Goal: Communication & Community: Answer question/provide support

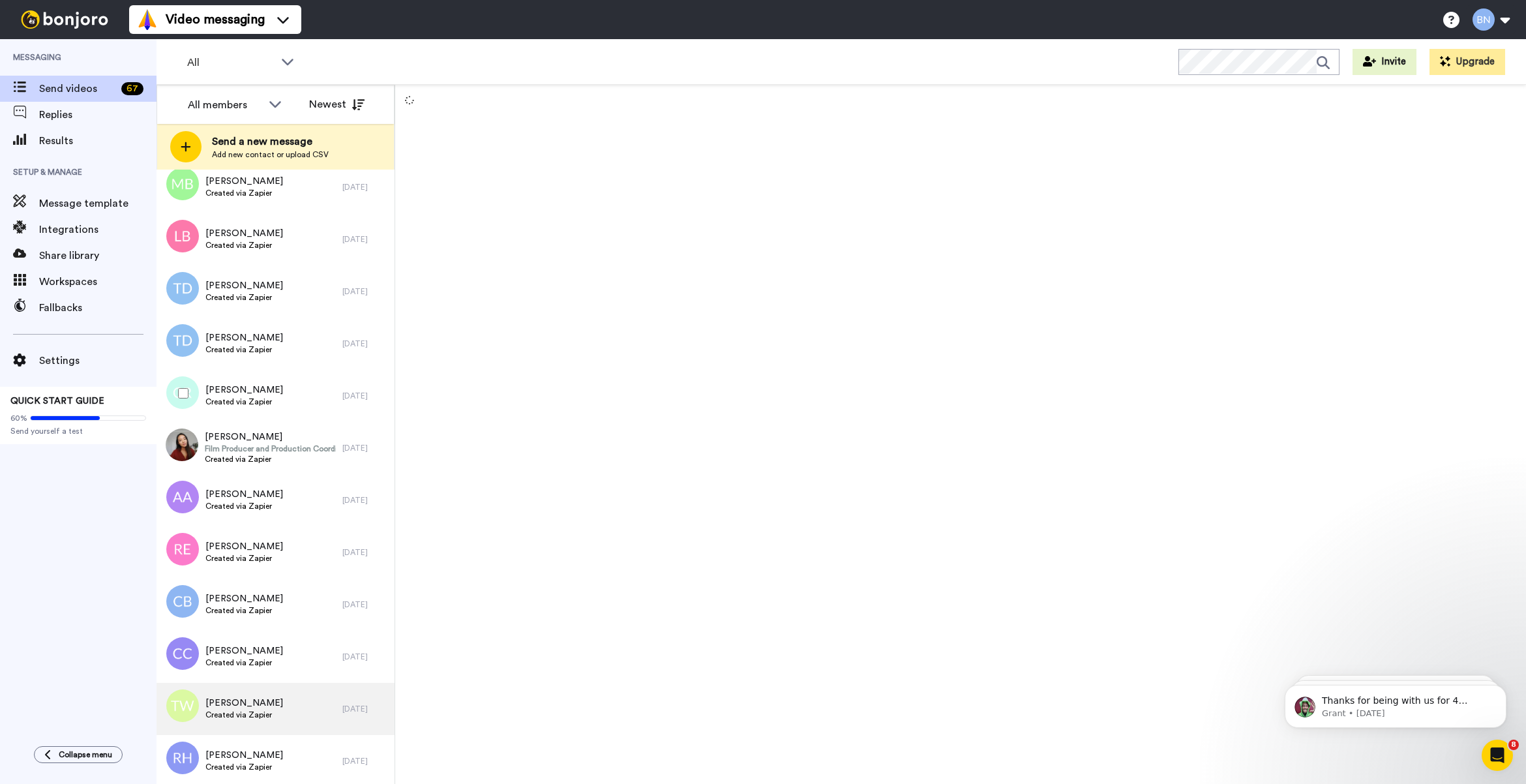
scroll to position [2608, 0]
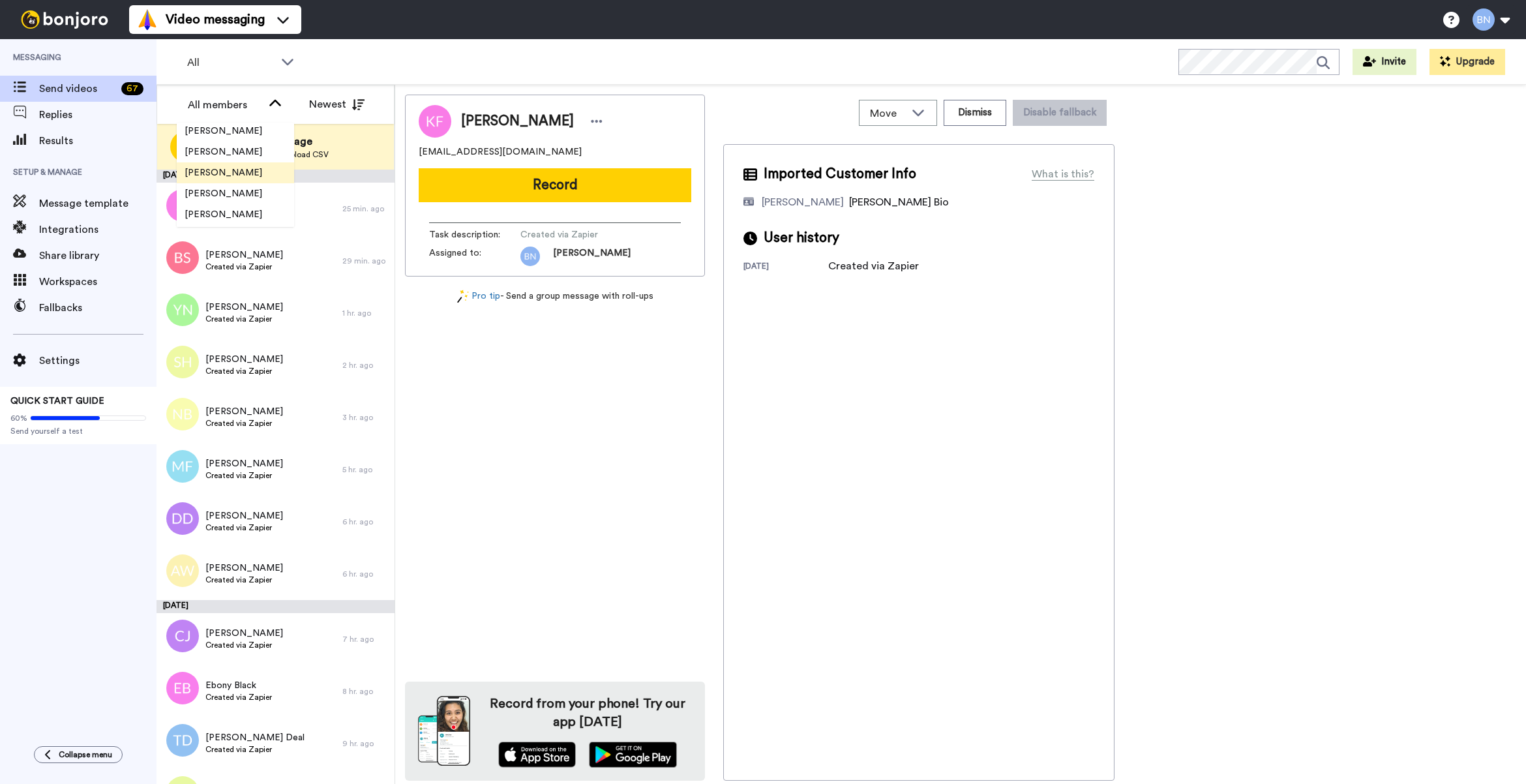
scroll to position [63, 0]
click at [232, 200] on span "[PERSON_NAME]" at bounding box center [223, 196] width 94 height 14
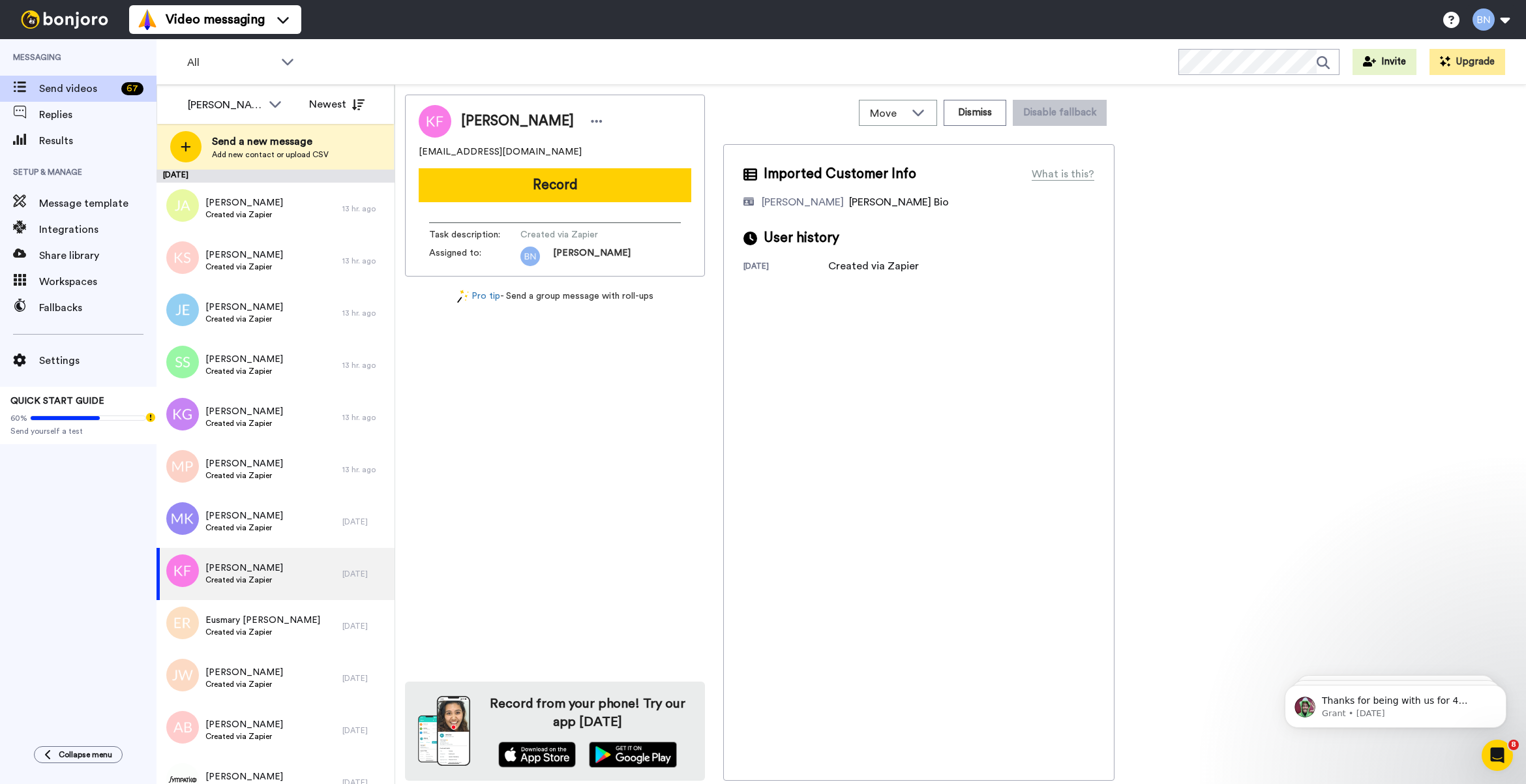
scroll to position [0, 0]
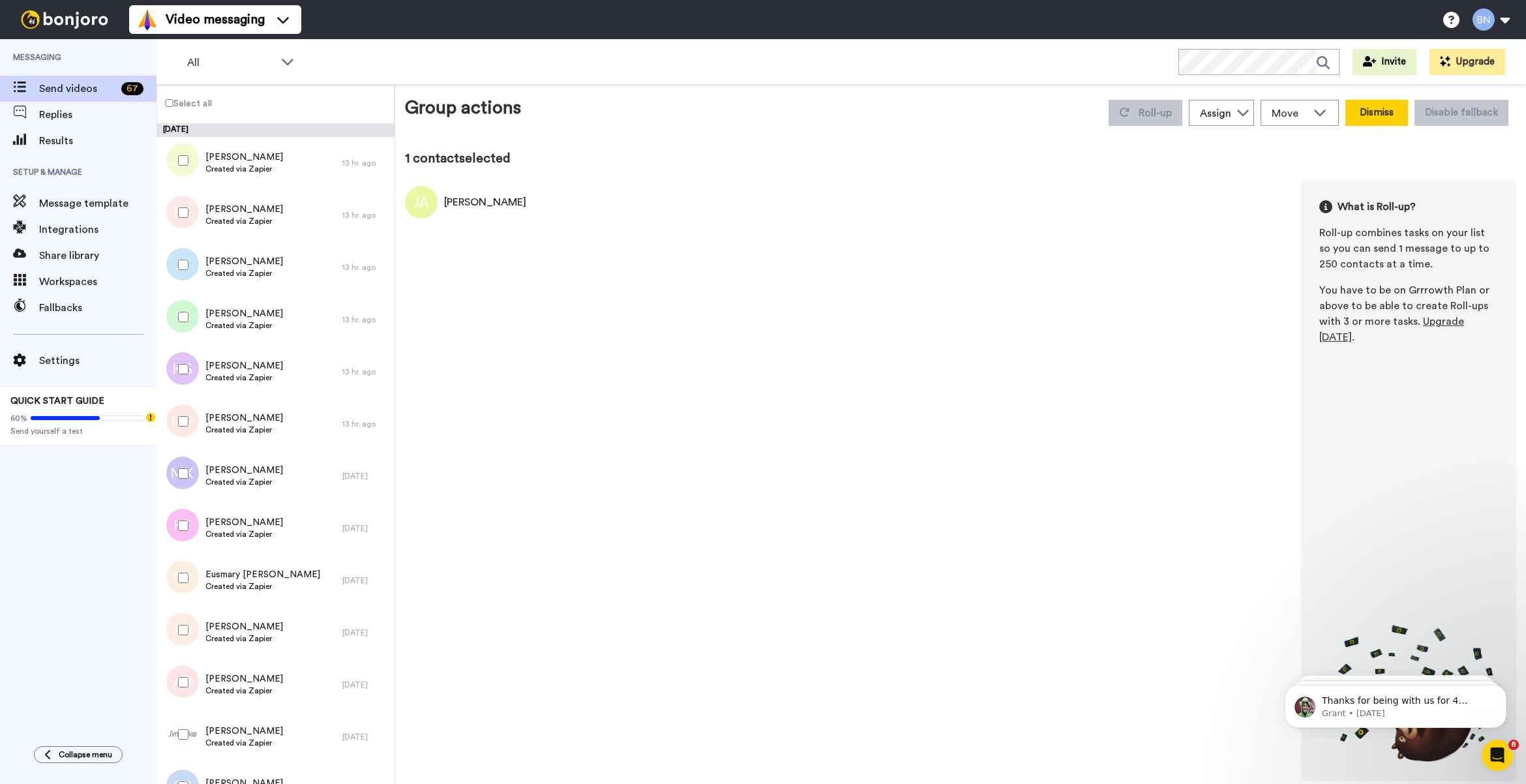
click at [1386, 120] on button "Dismiss" at bounding box center [1376, 112] width 63 height 26
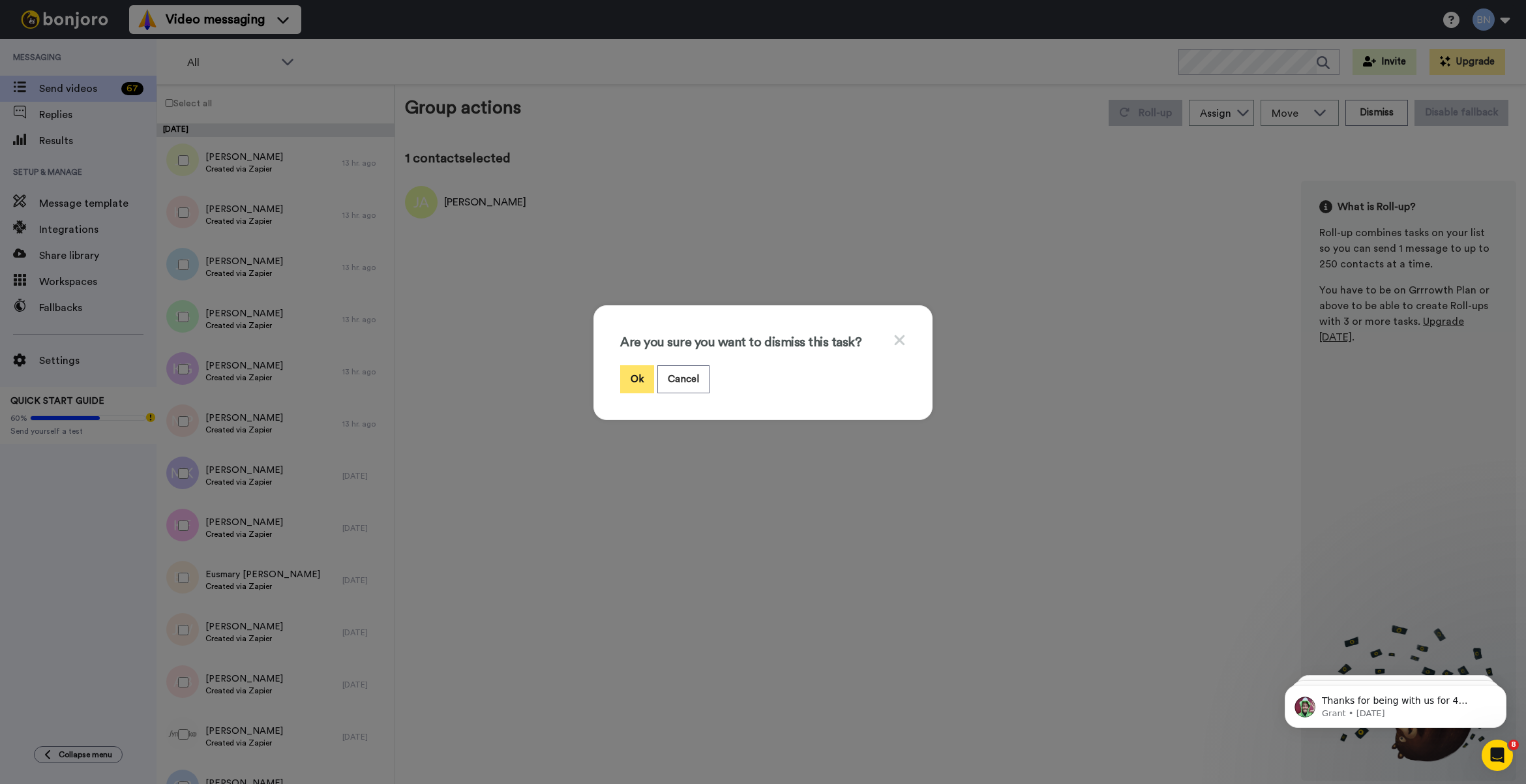
click at [641, 370] on button "Ok" at bounding box center [636, 378] width 34 height 28
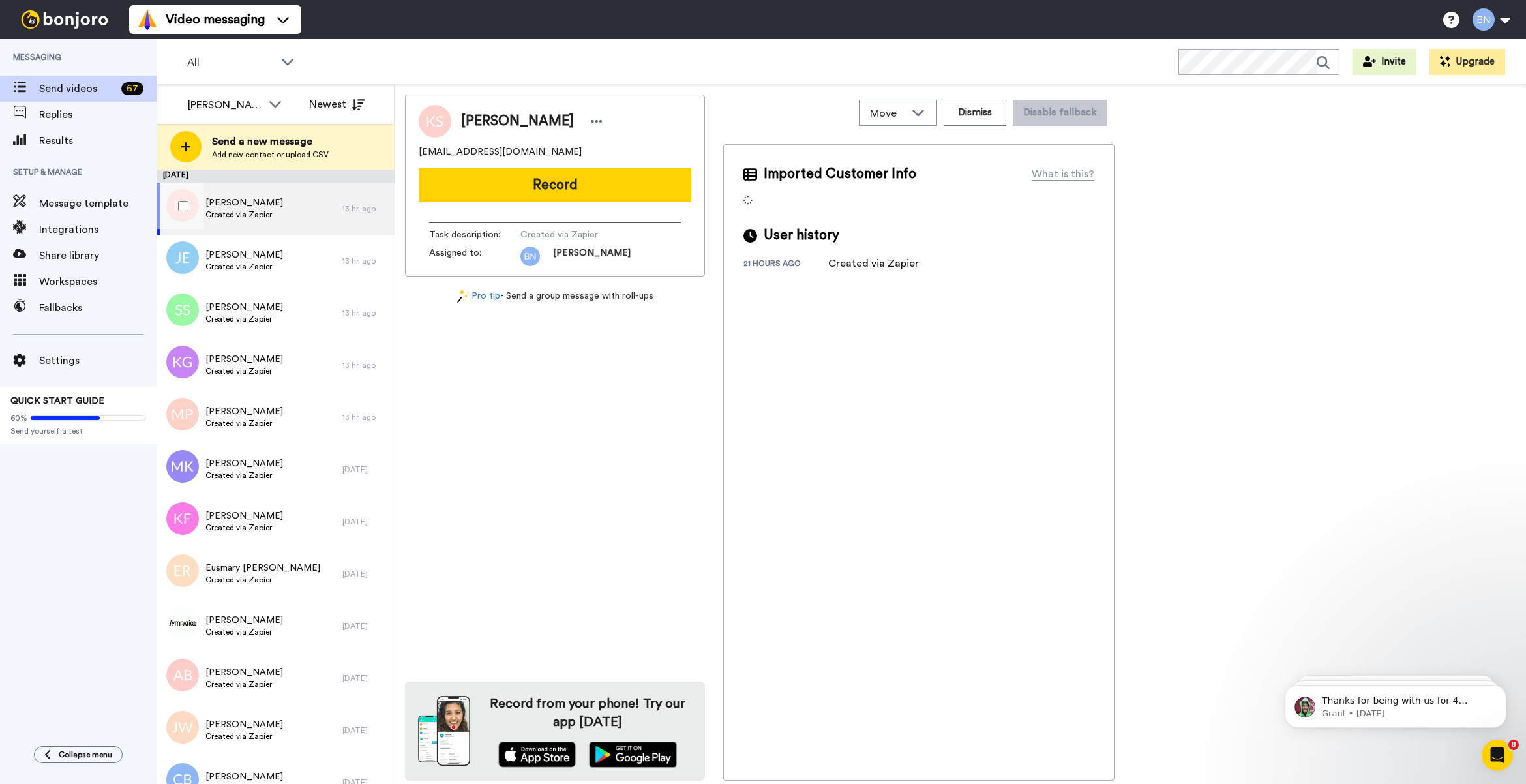
click at [260, 215] on span "Created via Zapier" at bounding box center [244, 214] width 77 height 11
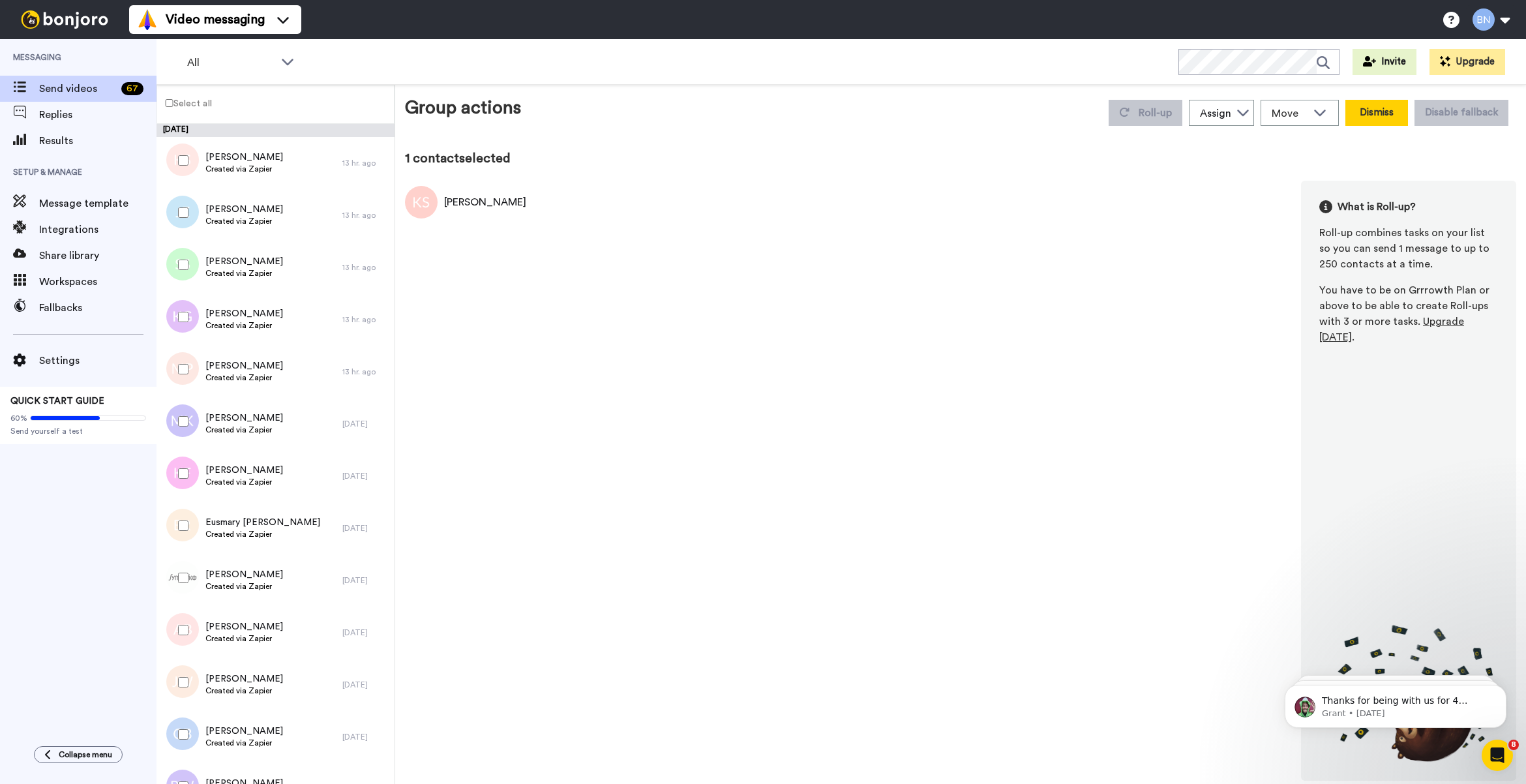
click at [1381, 118] on button "Dismiss" at bounding box center [1376, 112] width 63 height 26
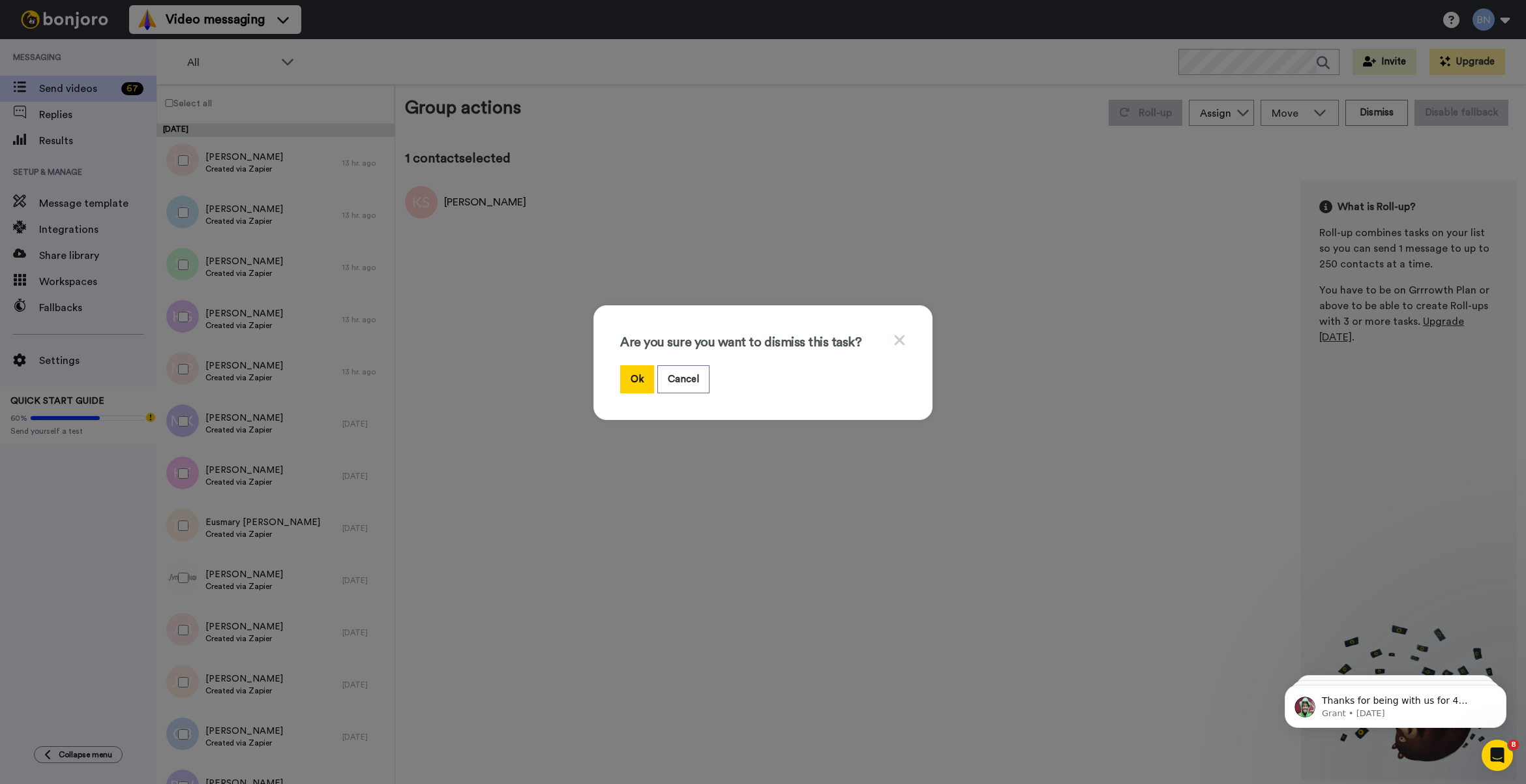
click at [893, 332] on icon at bounding box center [899, 340] width 13 height 16
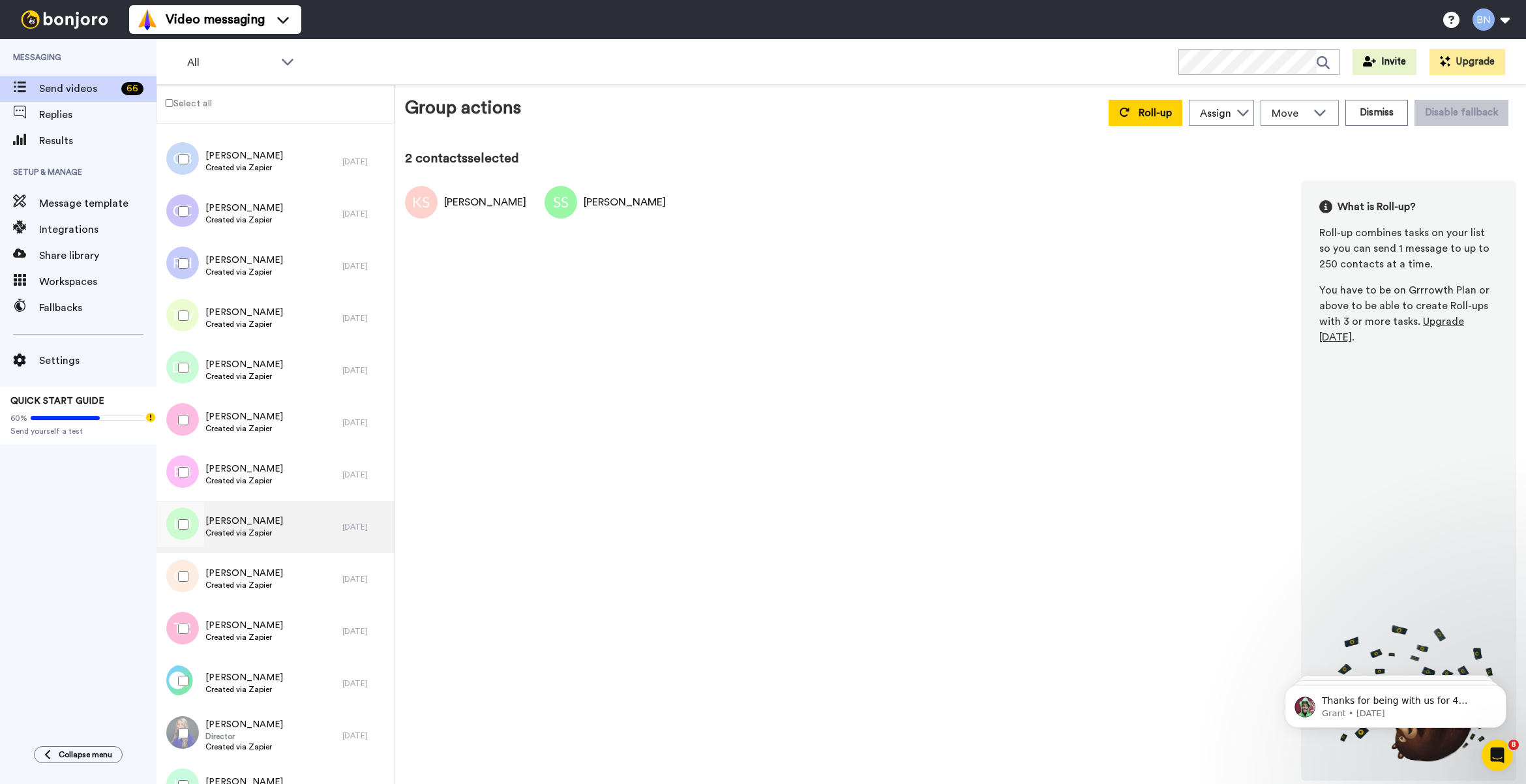
scroll to position [1521, 0]
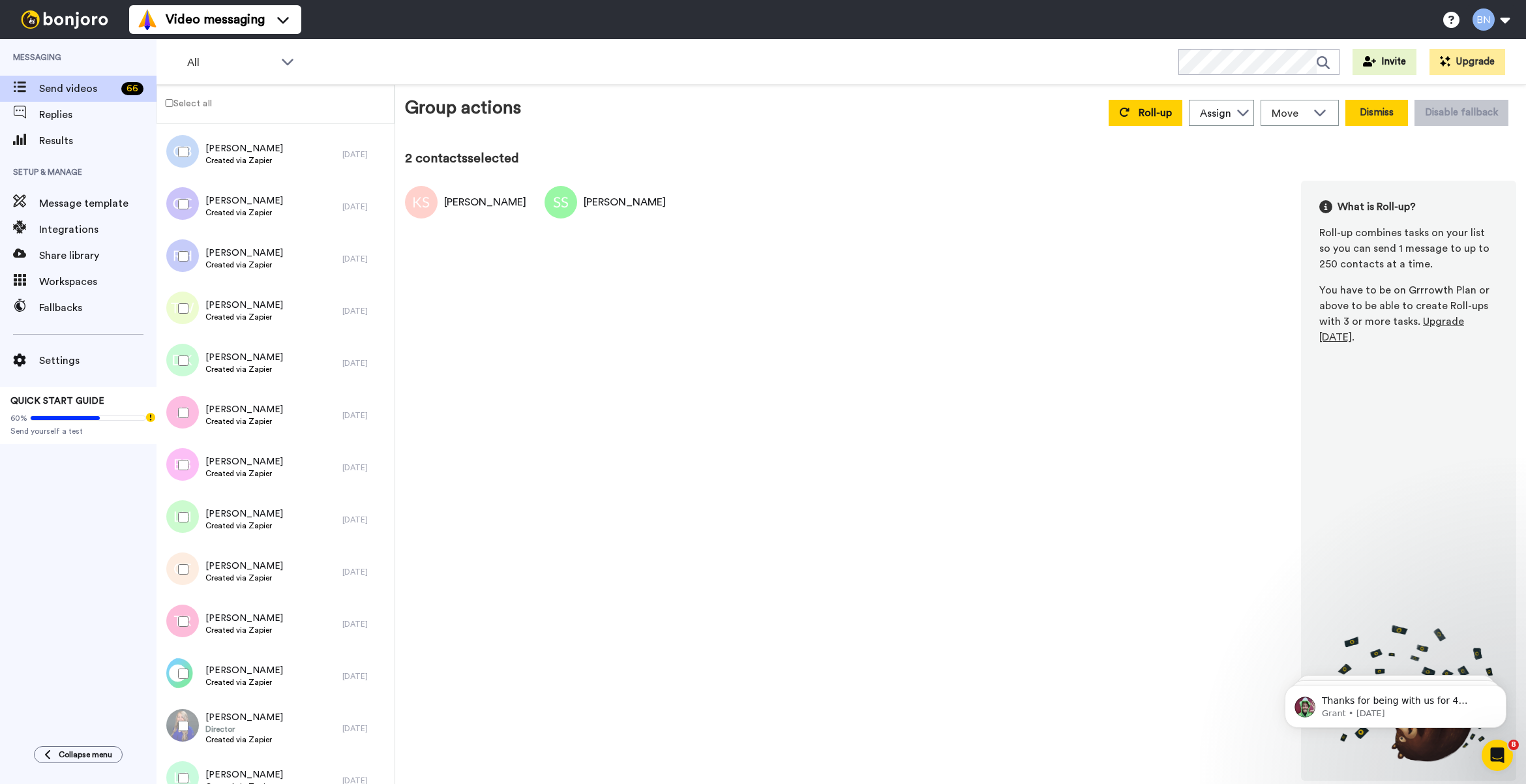
click at [1383, 109] on button "Dismiss" at bounding box center [1376, 112] width 63 height 26
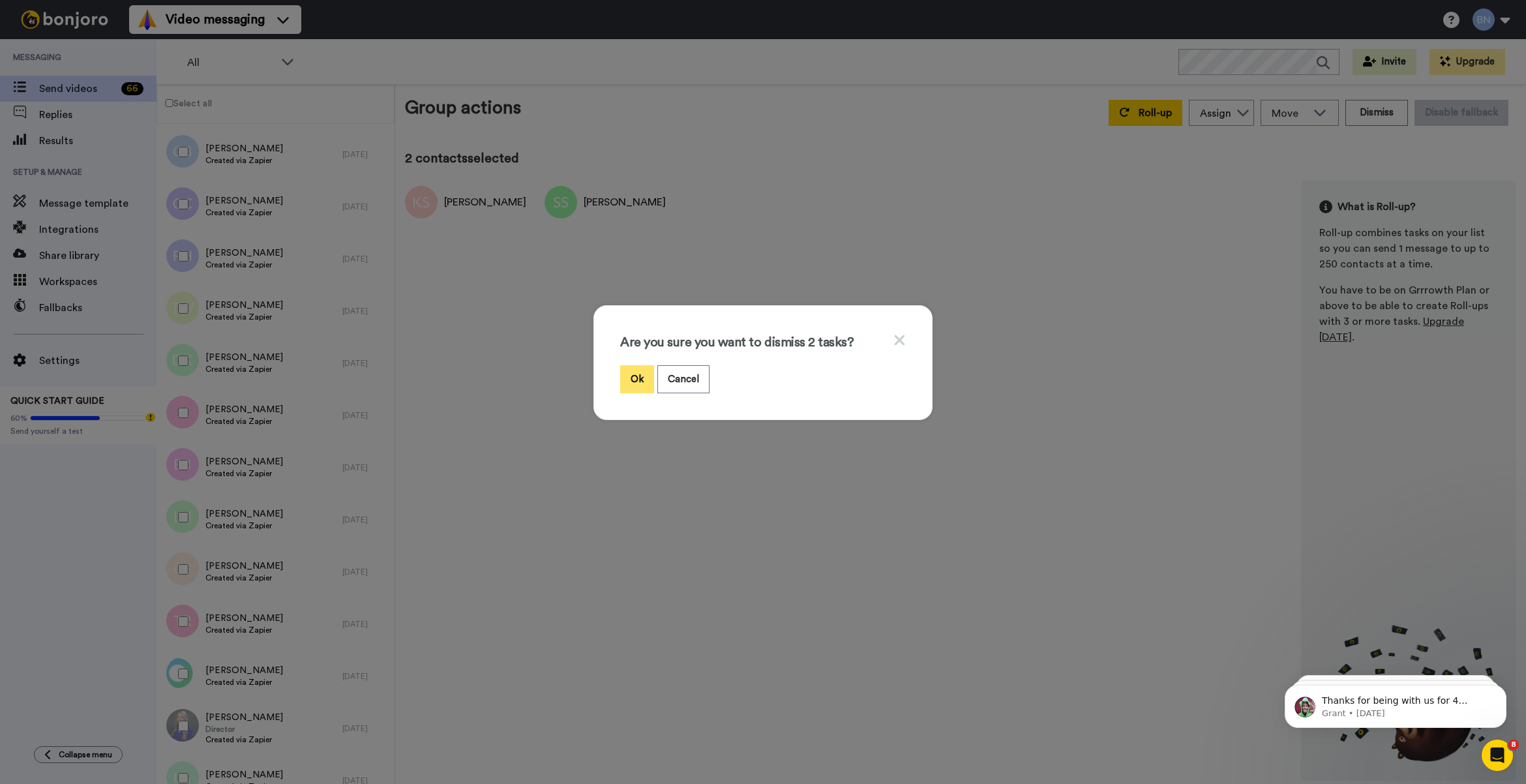
click at [643, 370] on button "Ok" at bounding box center [636, 378] width 34 height 28
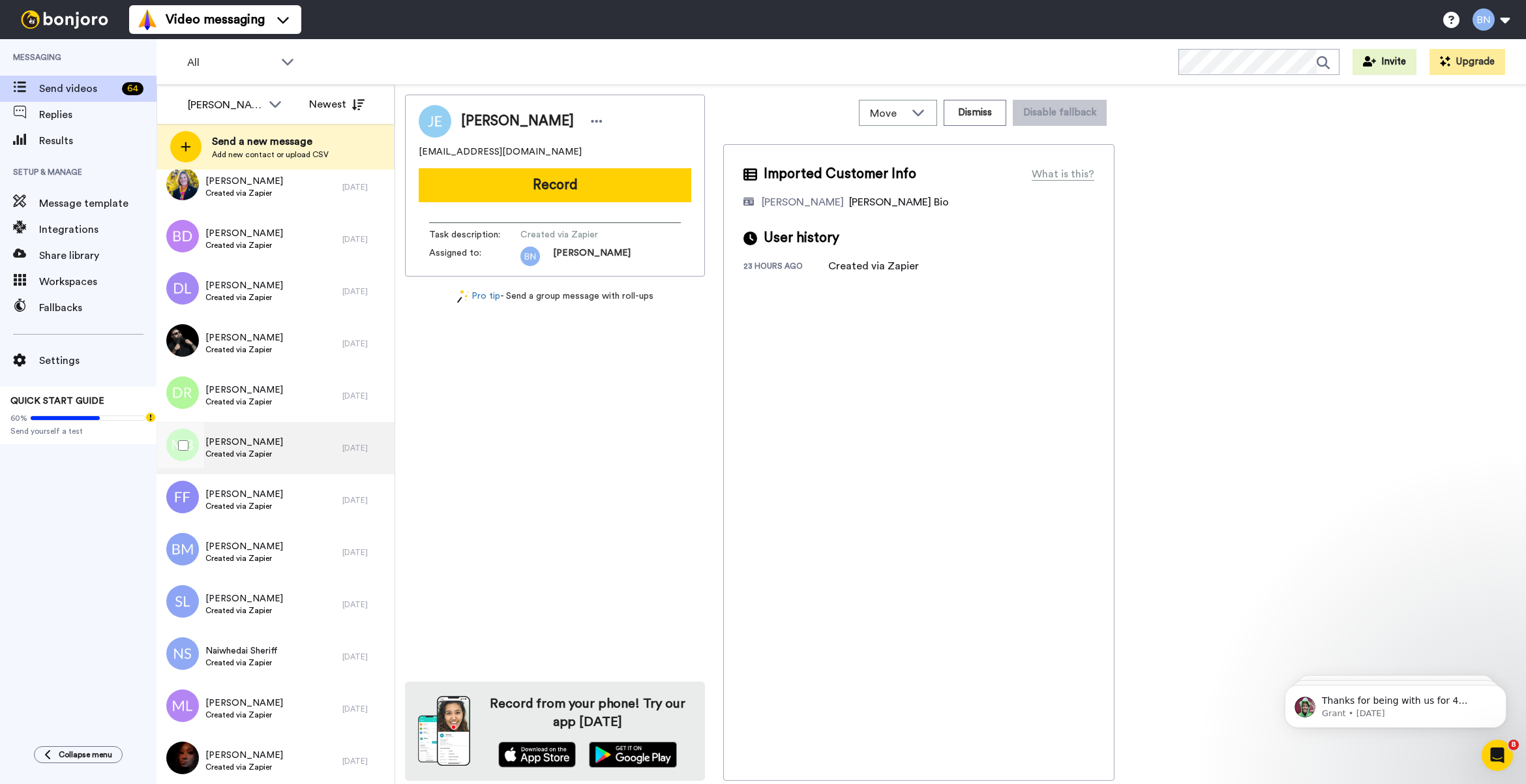
scroll to position [2736, 0]
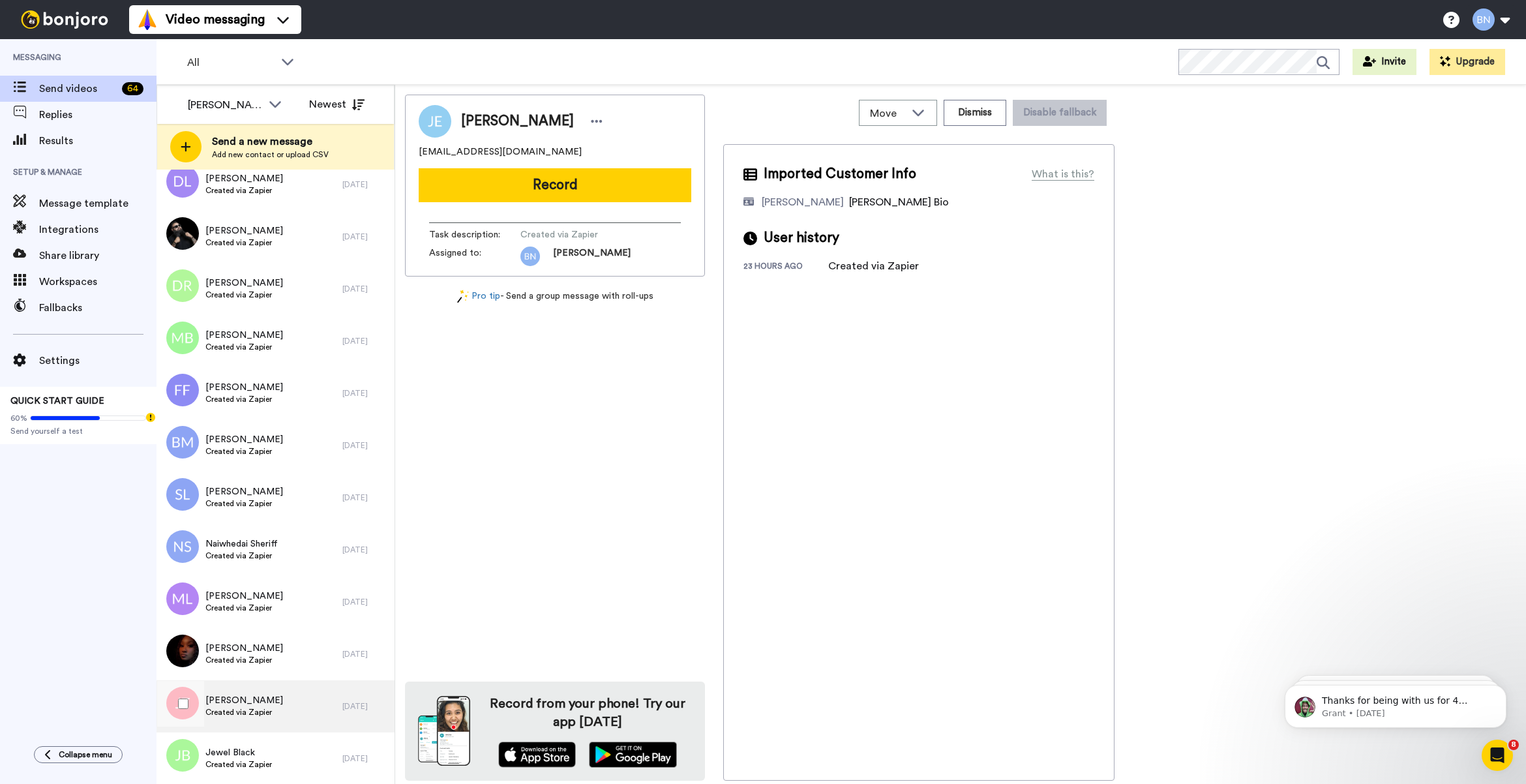
click at [300, 711] on div "[PERSON_NAME] Created via Zapier" at bounding box center [249, 706] width 185 height 52
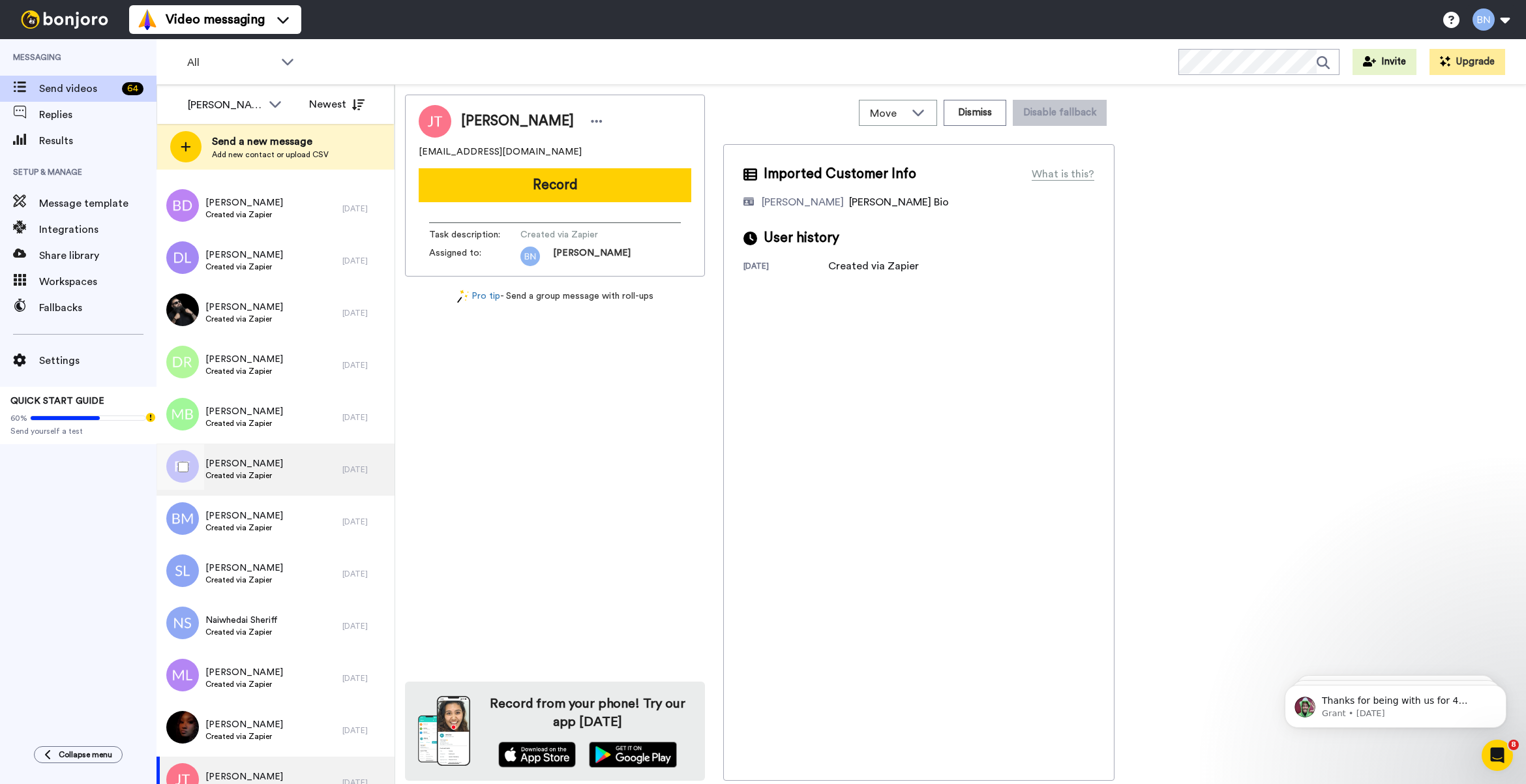
scroll to position [2628, 0]
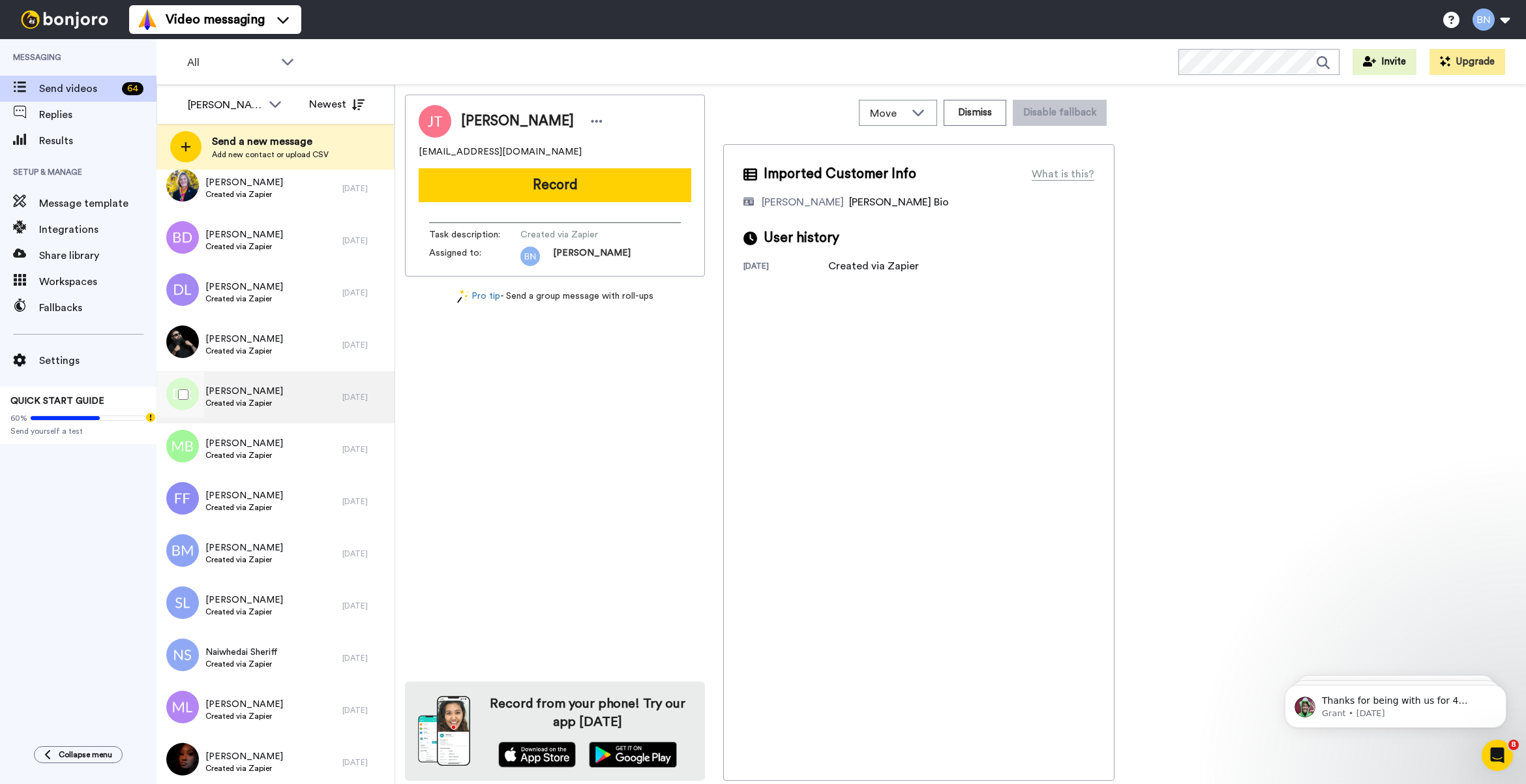
click at [295, 414] on div "[PERSON_NAME] Created via Zapier" at bounding box center [249, 397] width 185 height 52
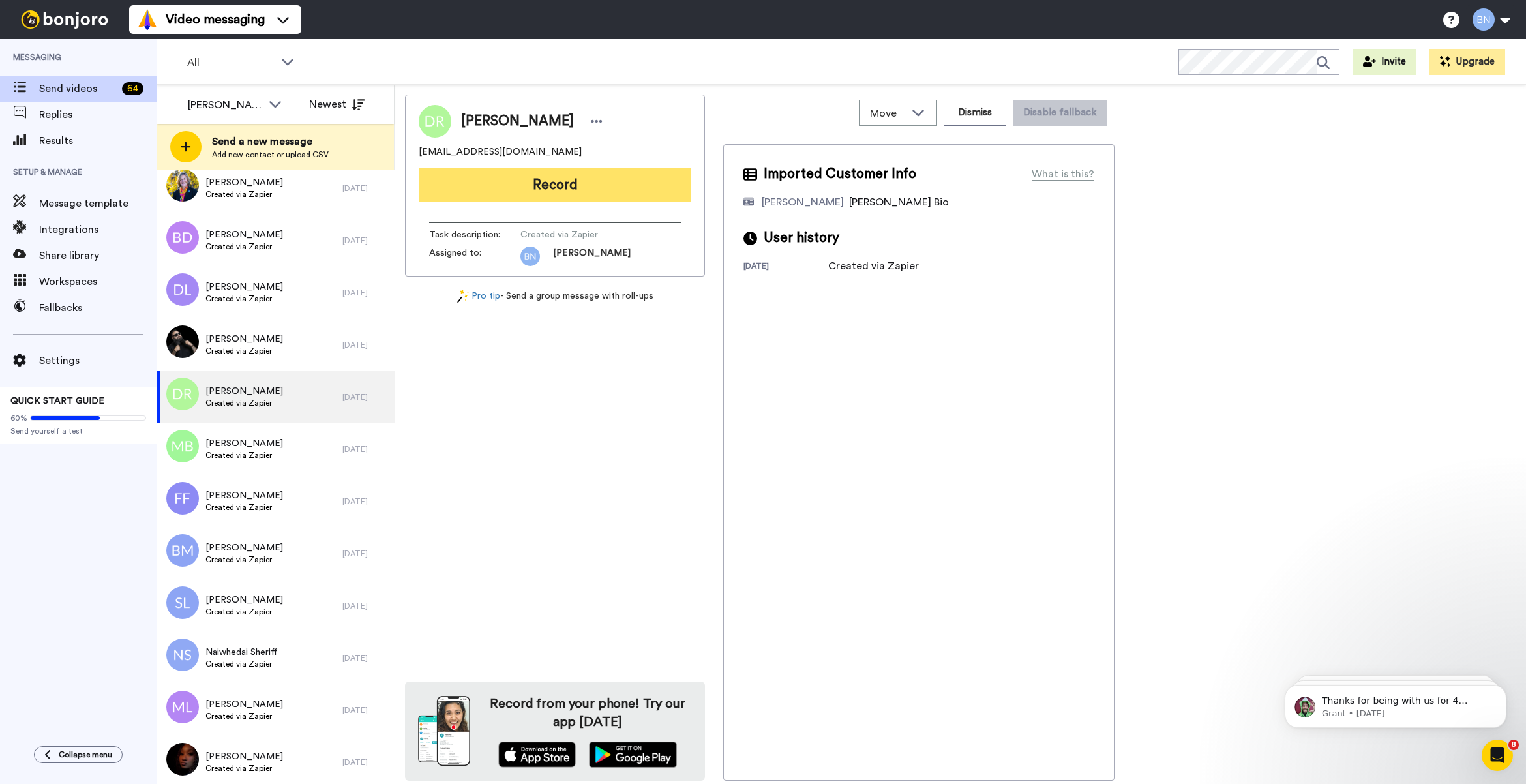
click at [650, 194] on button "Record" at bounding box center [555, 184] width 272 height 34
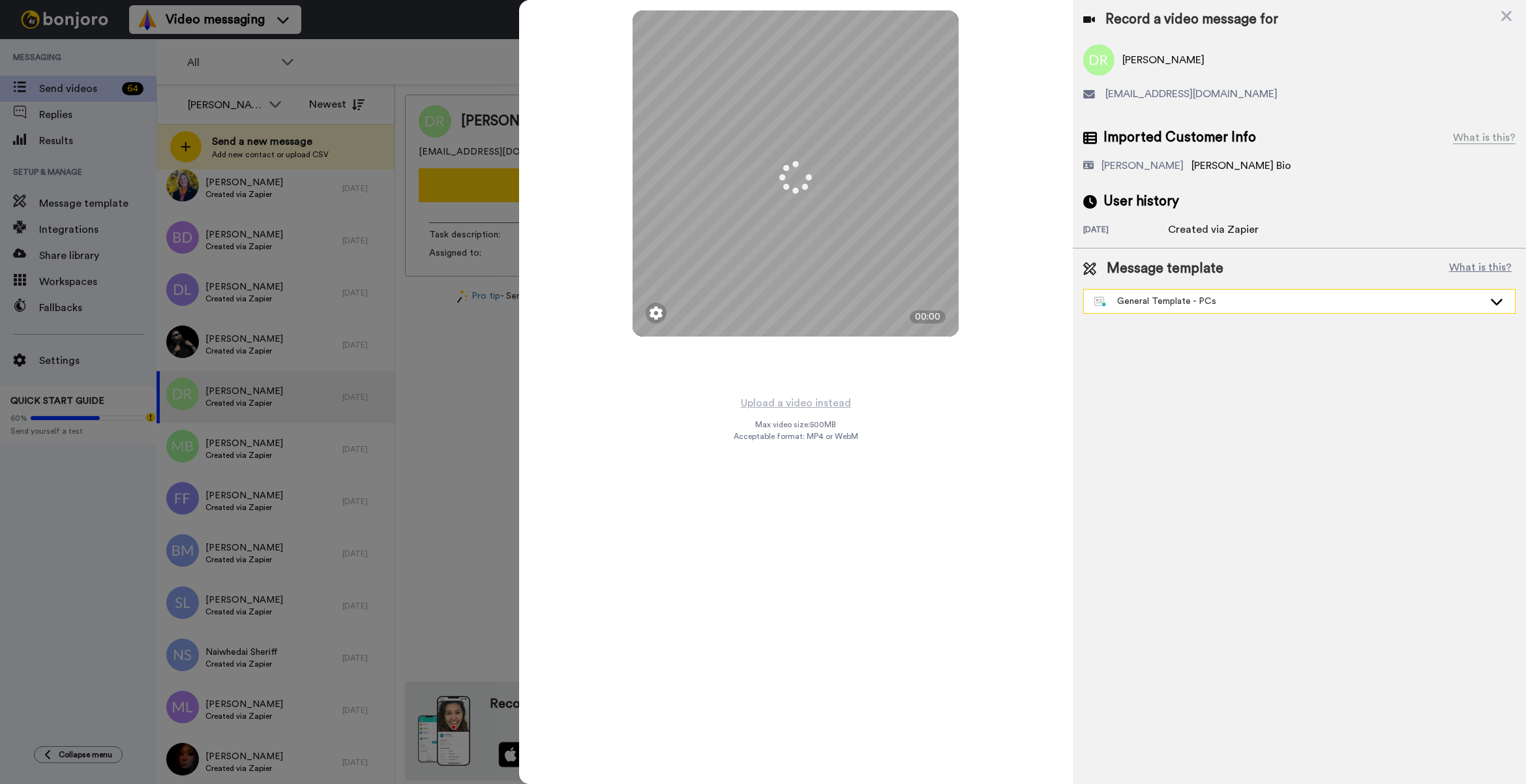
click at [1164, 303] on div "General Template - PCs" at bounding box center [1288, 301] width 389 height 14
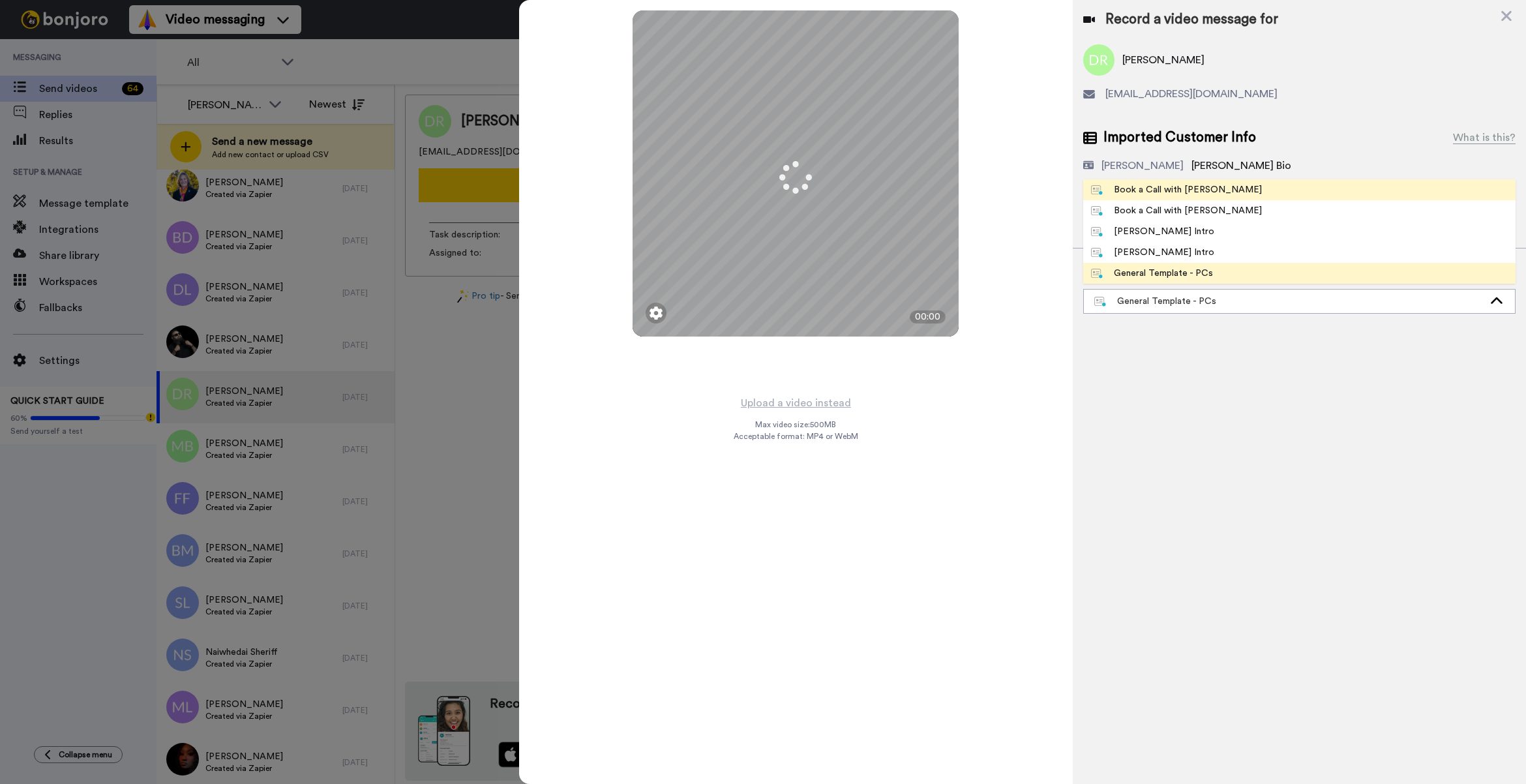
click at [1175, 191] on div "Book a Call with [PERSON_NAME]" at bounding box center [1176, 190] width 171 height 14
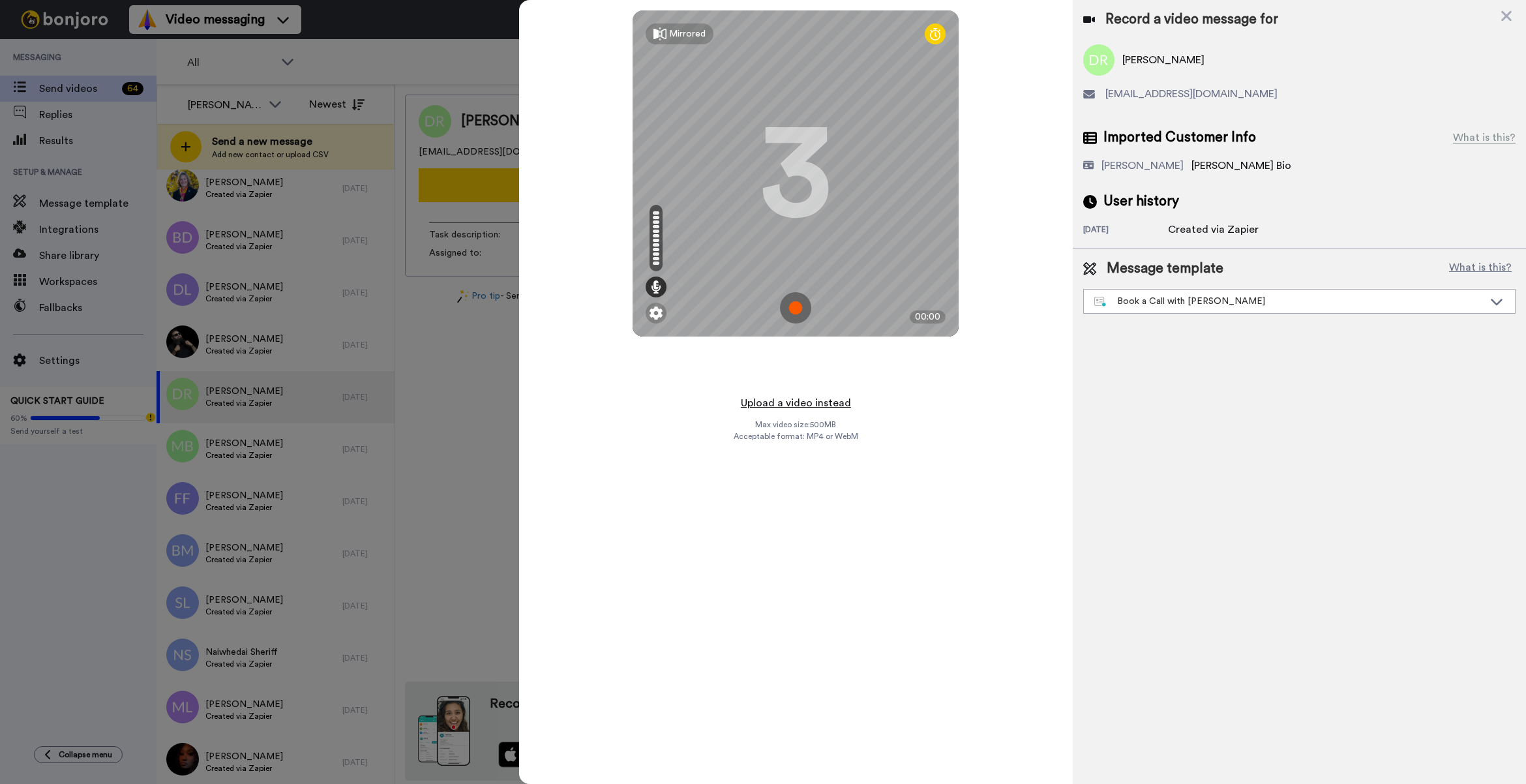
click at [841, 402] on button "Upload a video instead" at bounding box center [796, 404] width 118 height 17
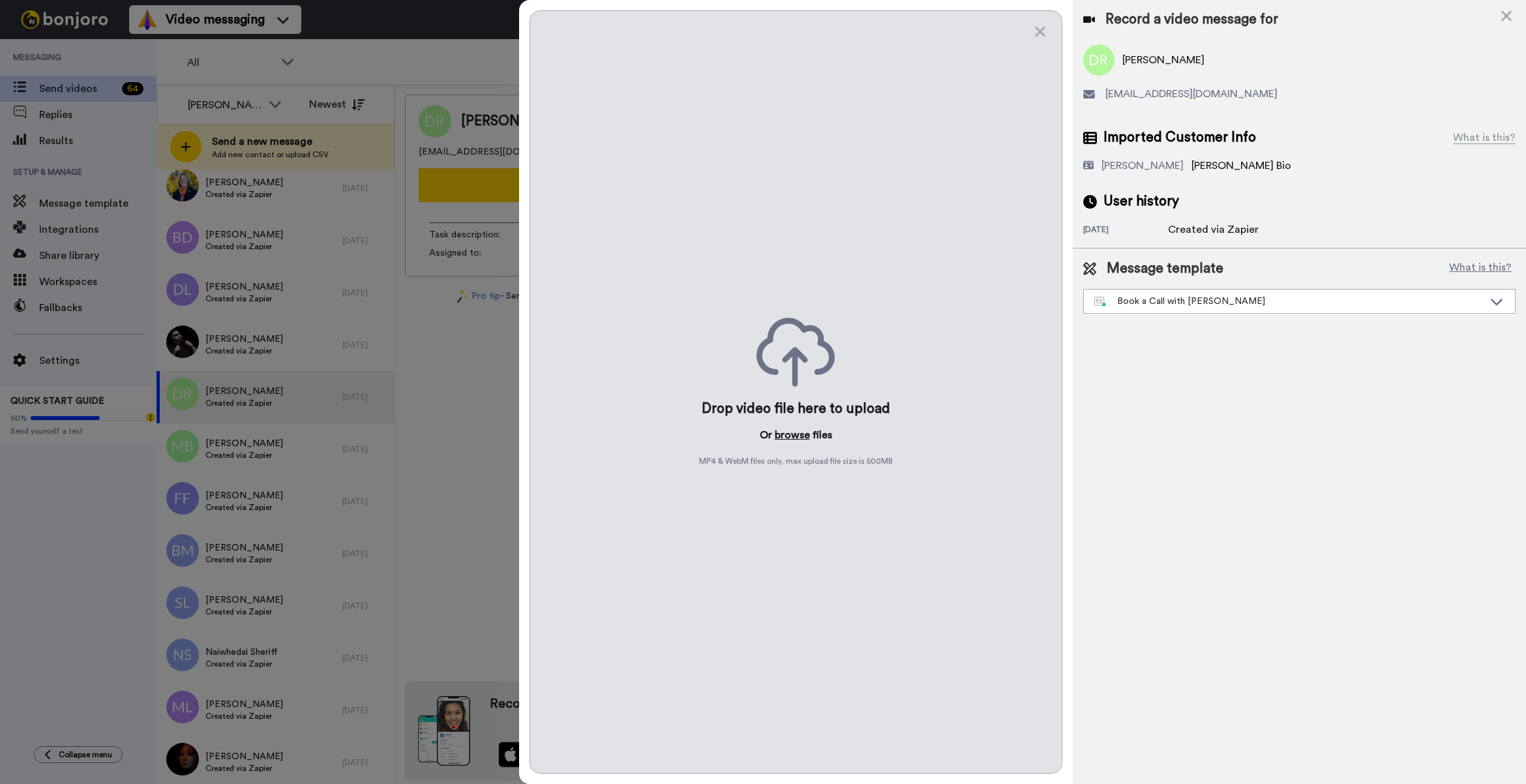
click at [801, 431] on button "browse" at bounding box center [792, 434] width 35 height 15
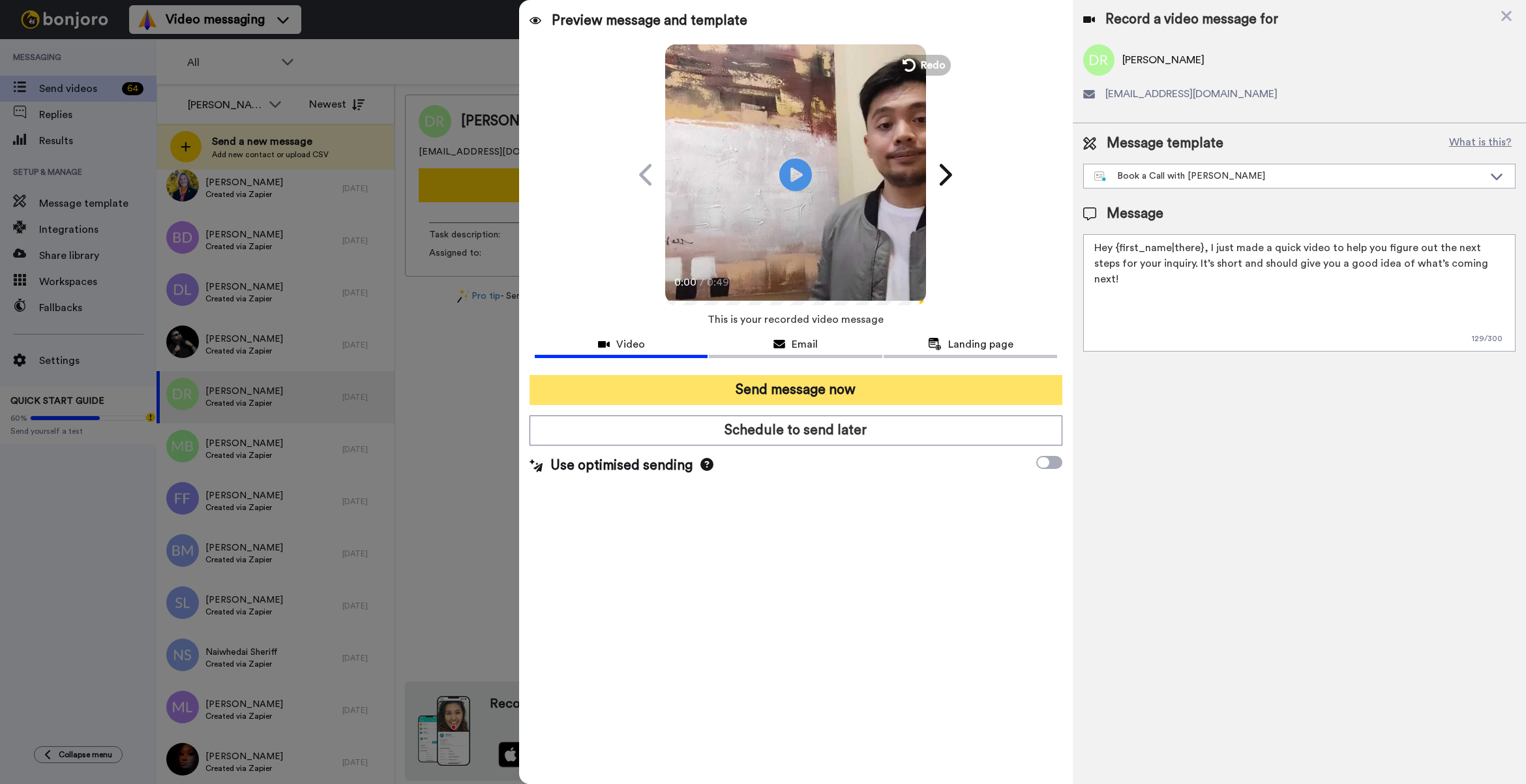
click at [838, 399] on button "Send message now" at bounding box center [796, 389] width 533 height 30
